Goal: Information Seeking & Learning: Learn about a topic

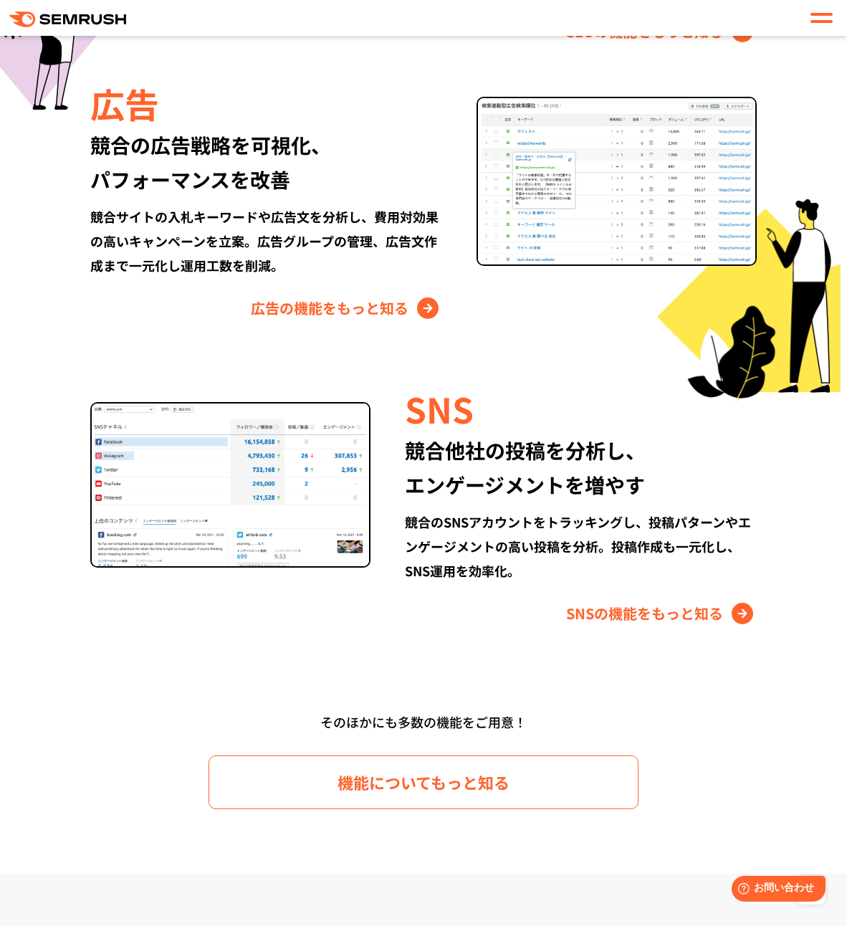
scroll to position [1704, 0]
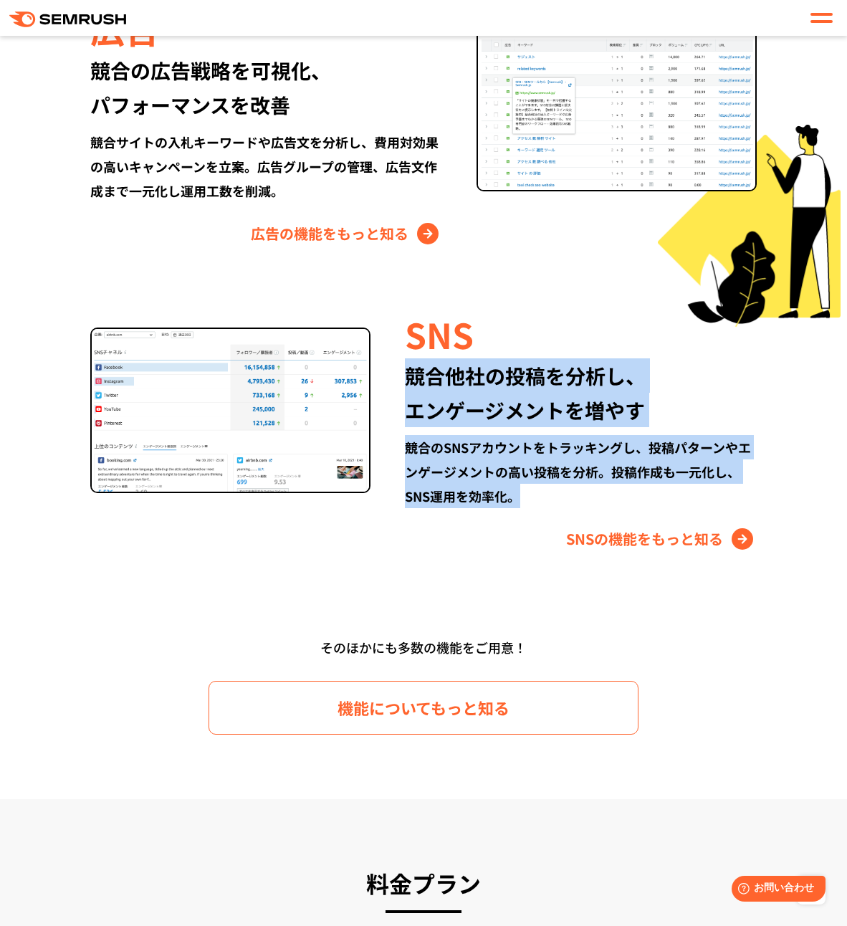
drag, startPoint x: 410, startPoint y: 376, endPoint x: 748, endPoint y: 487, distance: 355.9
click at [748, 487] on div "SNS 競合他社の投稿を分析し、 エンゲージメントを増やす 競合のSNSアカウントをトラッキングし、投稿パターンやエンゲージメントの高い投稿を分析。投稿作成も…" at bounding box center [564, 430] width 386 height 241
click at [745, 484] on div "競合のSNSアカウントをトラッキングし、投稿パターンやエンゲージメントの高い投稿を分析。投稿作成も一元化し、SNS運用を効率化。" at bounding box center [581, 471] width 352 height 73
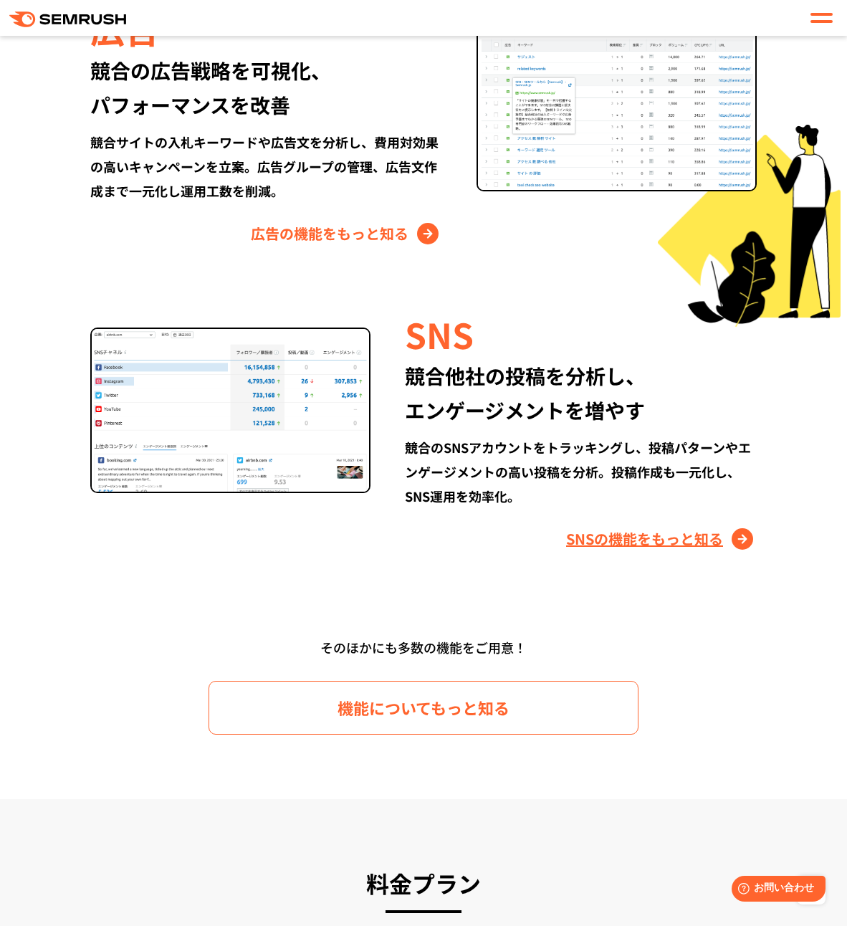
click at [731, 533] on link "SNSの機能をもっと知る" at bounding box center [661, 539] width 191 height 23
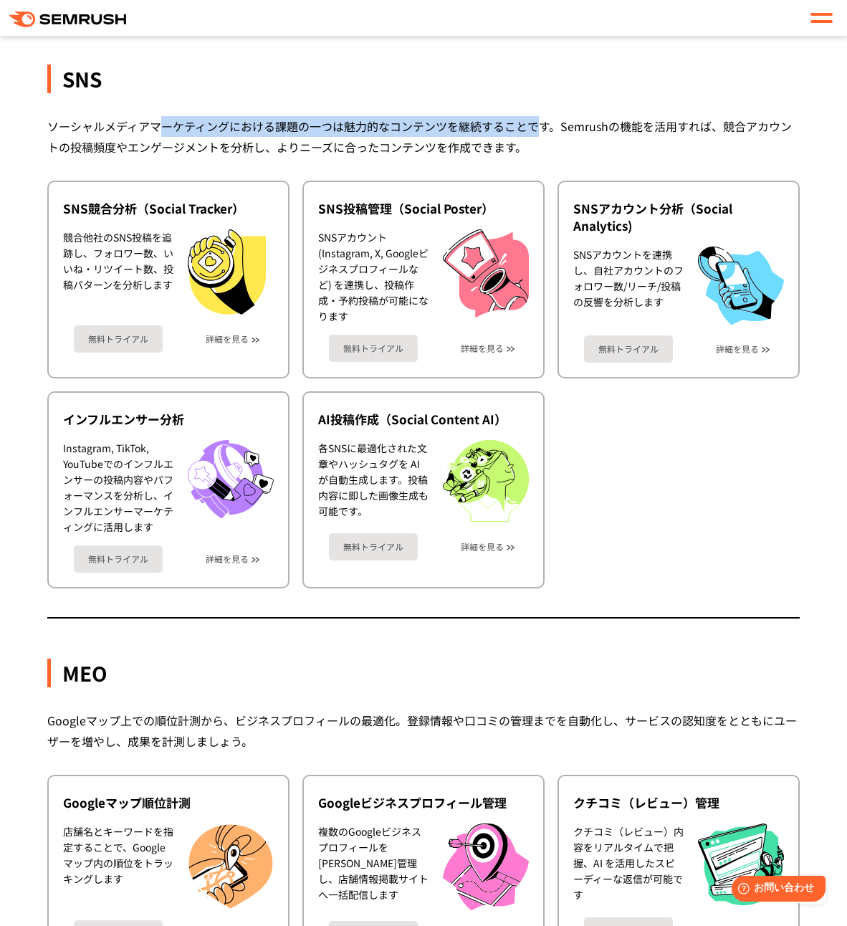
drag, startPoint x: 189, startPoint y: 115, endPoint x: 539, endPoint y: 119, distance: 350.6
click at [539, 119] on div "ソーシャルメディアマーケティングにおける課題の一つは魅力的なコンテンツを継続することです。Semrushの機能を活用すれば、競合アカウントの投稿頻度やエンゲー…" at bounding box center [423, 137] width 753 height 42
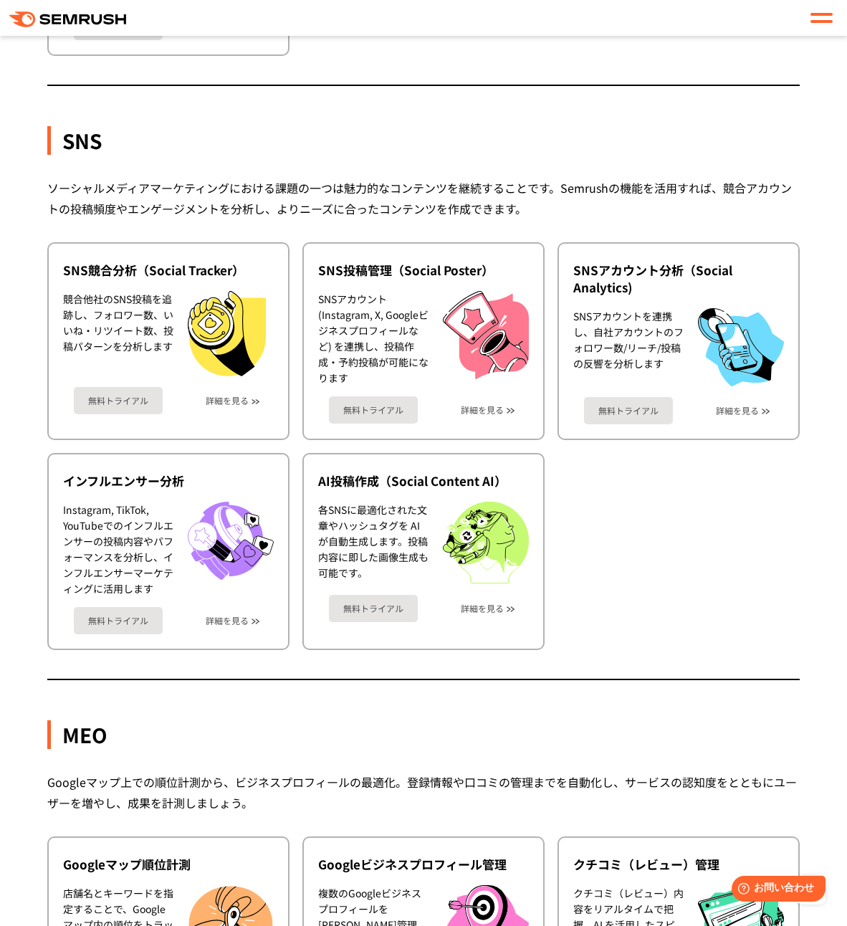
scroll to position [2933, 0]
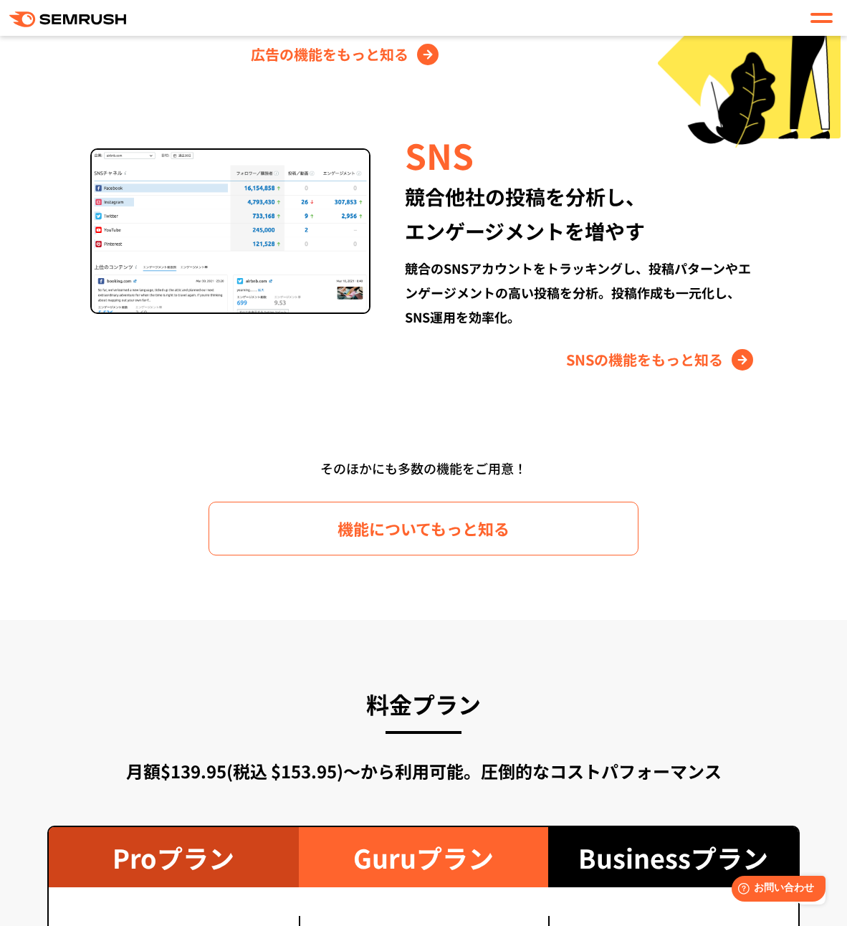
scroll to position [2388, 0]
